Goal: Task Accomplishment & Management: Complete application form

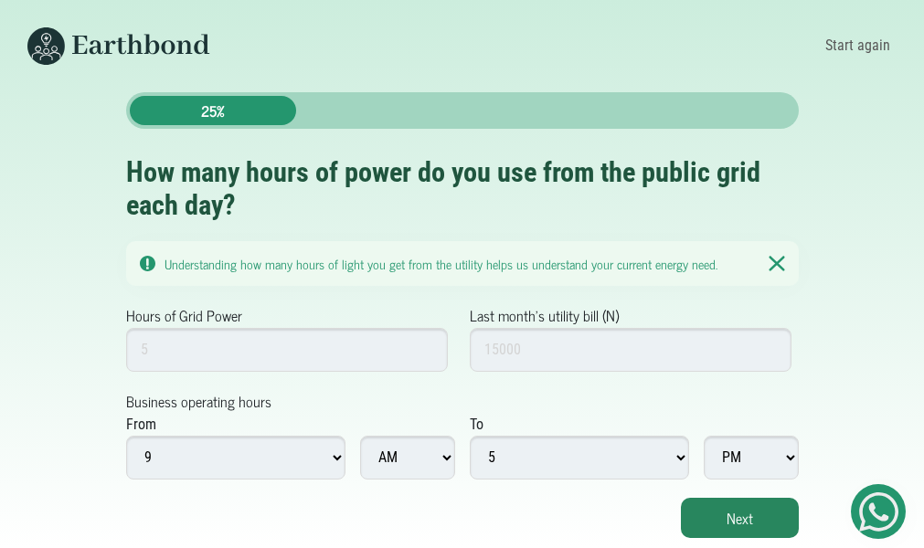
scroll to position [14, 0]
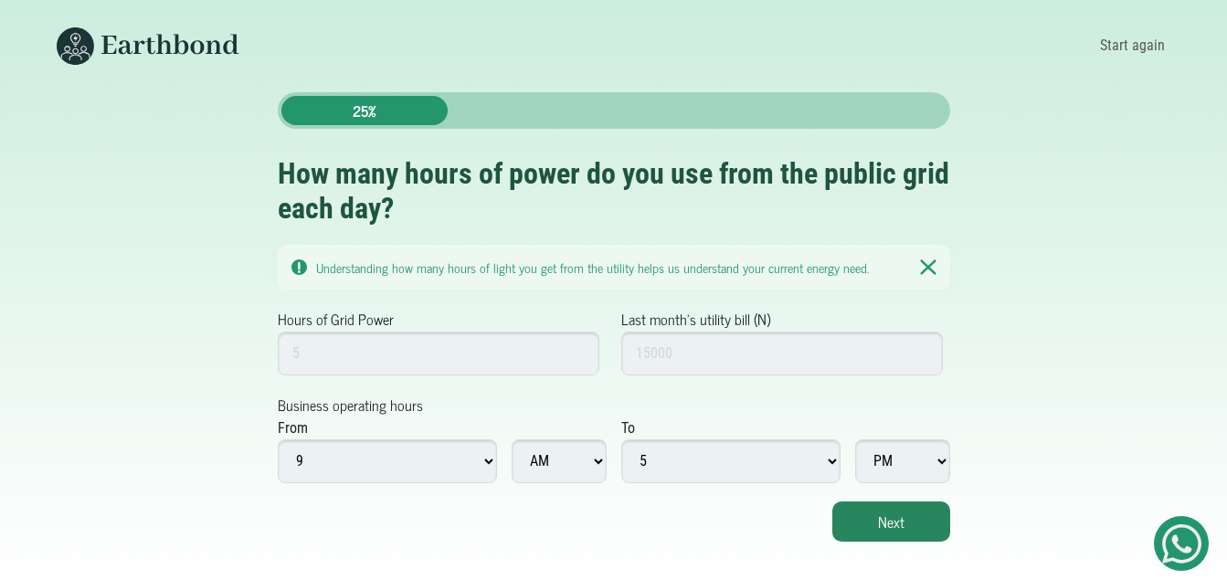
click at [927, 263] on img at bounding box center [928, 267] width 16 height 17
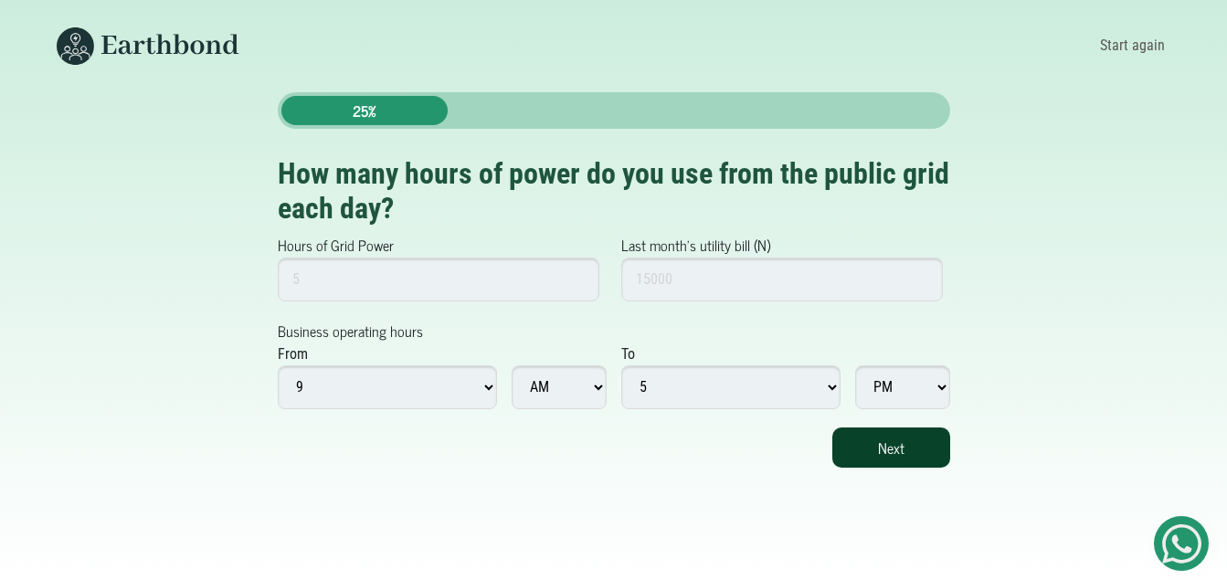
click at [886, 447] on button "Next" at bounding box center [891, 448] width 118 height 40
